Goal: Check status: Check status

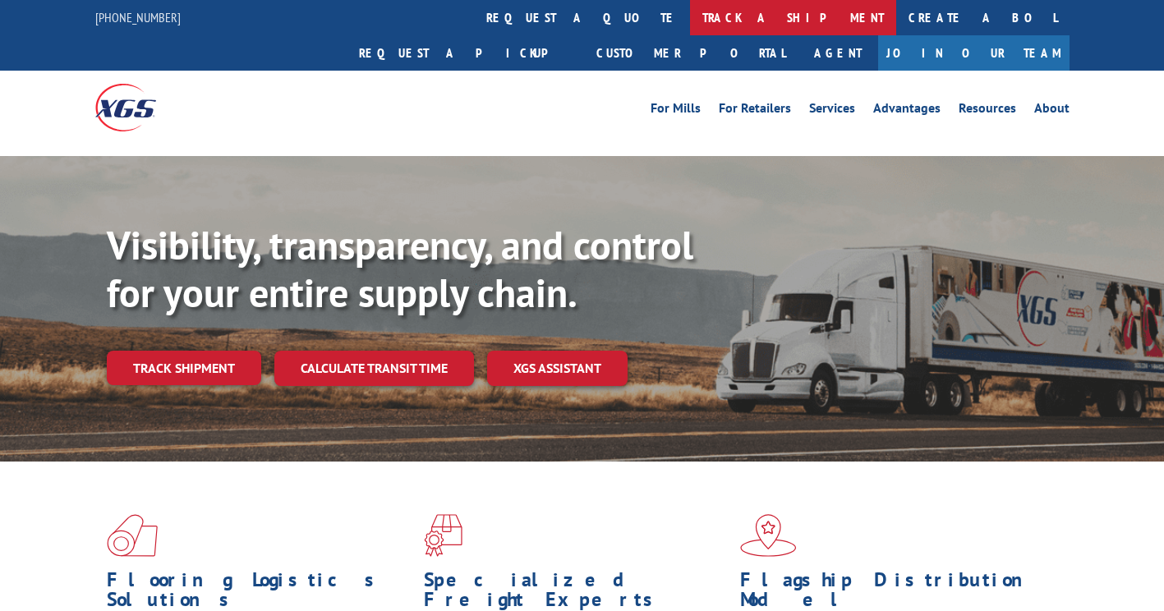
click at [690, 5] on link "track a shipment" at bounding box center [793, 17] width 206 height 35
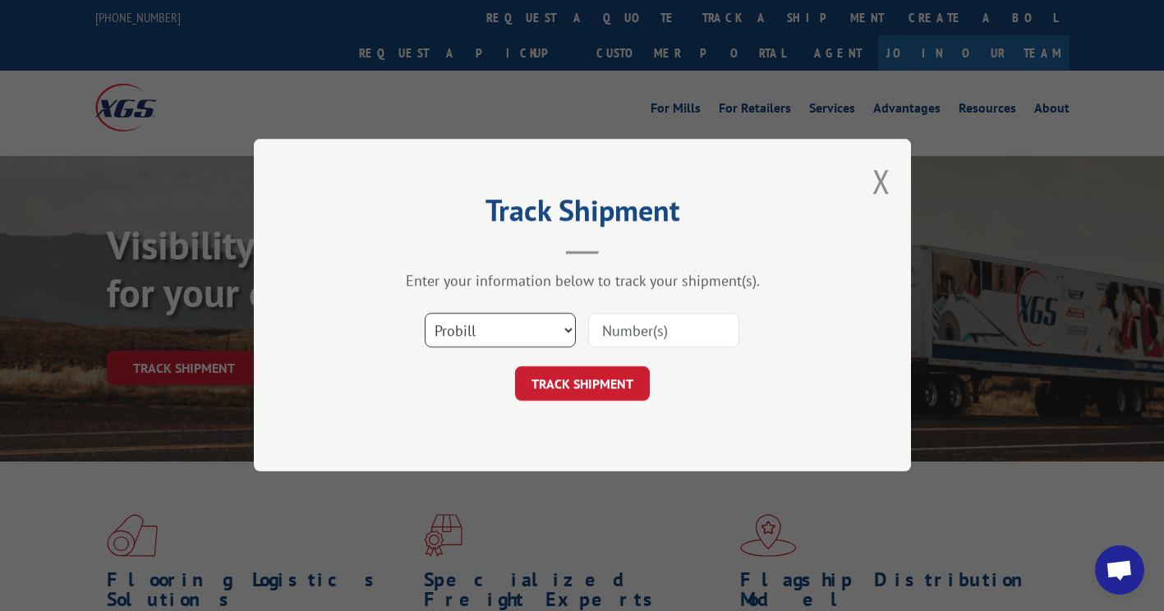
click at [463, 338] on select "Select category... Probill BOL PO" at bounding box center [500, 331] width 151 height 34
select select "po"
click at [425, 314] on select "Select category... Probill BOL PO" at bounding box center [500, 331] width 151 height 34
click at [650, 332] on input at bounding box center [663, 331] width 151 height 34
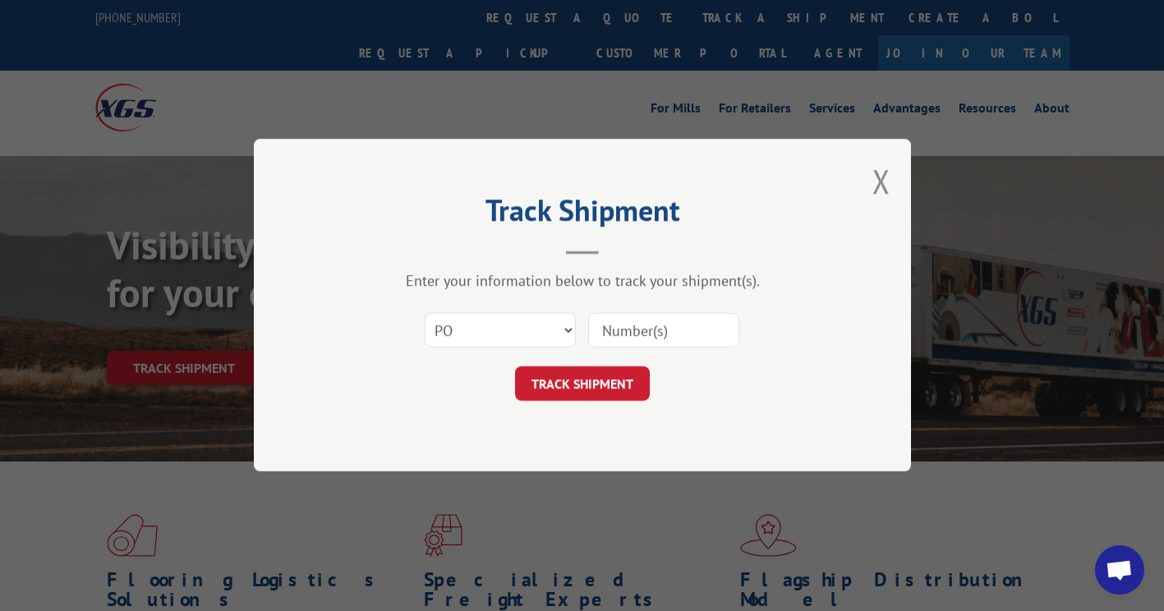
paste input "89502081"
type input "89502081"
click at [604, 361] on form "Select category... Probill BOL PO 89502081 TRACK SHIPMENT" at bounding box center [582, 353] width 493 height 98
click at [584, 379] on button "TRACK SHIPMENT" at bounding box center [582, 384] width 135 height 34
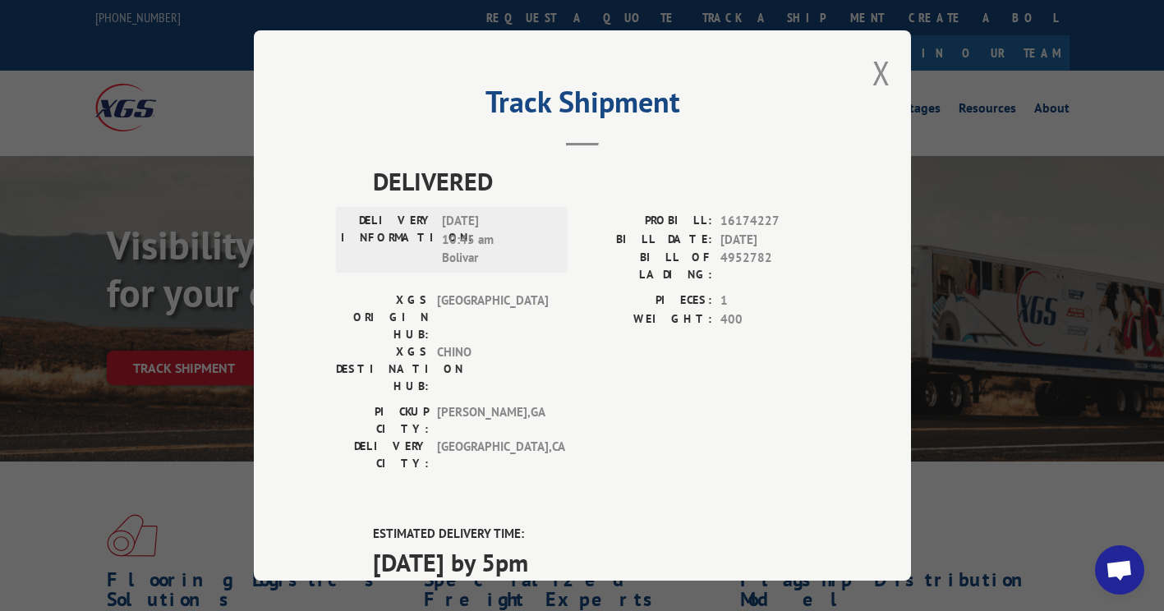
click at [894, 70] on div "Track Shipment DELIVERED DELIVERY INFORMATION: [DATE] 10:45 am Bolivar PROBILL:…" at bounding box center [582, 305] width 657 height 550
click at [880, 71] on button "Close modal" at bounding box center [881, 73] width 18 height 44
